Goal: Book appointment/travel/reservation

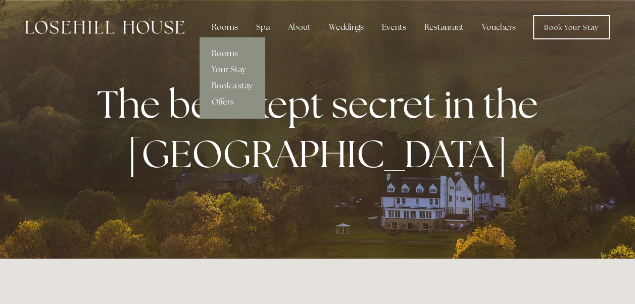
click at [233, 54] on link "Rooms" at bounding box center [232, 53] width 65 height 16
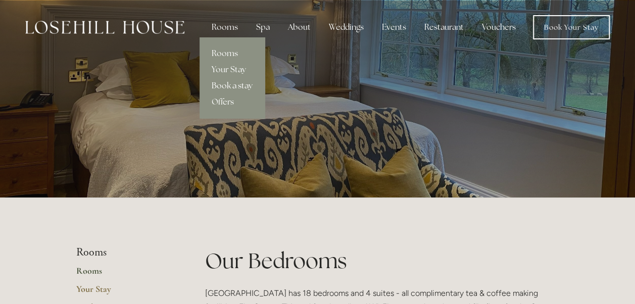
click at [237, 83] on link "Book a stay" at bounding box center [232, 86] width 65 height 16
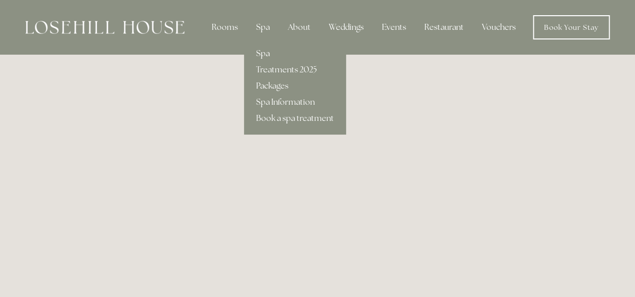
click at [268, 55] on link "Spa" at bounding box center [295, 53] width 102 height 16
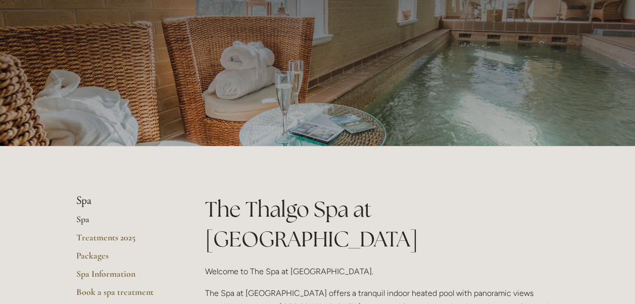
scroll to position [52, 0]
click at [84, 271] on link "Spa Information" at bounding box center [124, 277] width 97 height 18
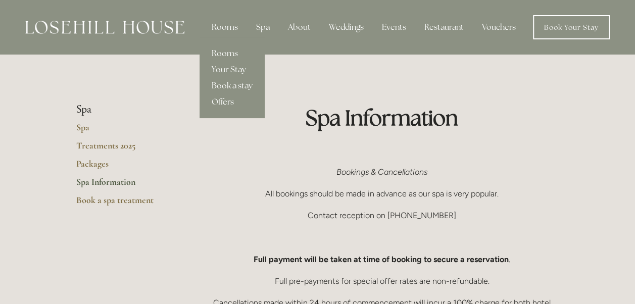
click at [239, 86] on link "Book a stay" at bounding box center [232, 86] width 65 height 16
